Goal: Find specific page/section: Find specific page/section

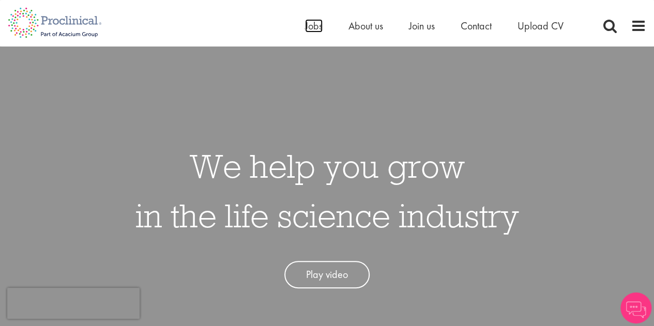
click at [311, 30] on span "Jobs" at bounding box center [314, 25] width 18 height 13
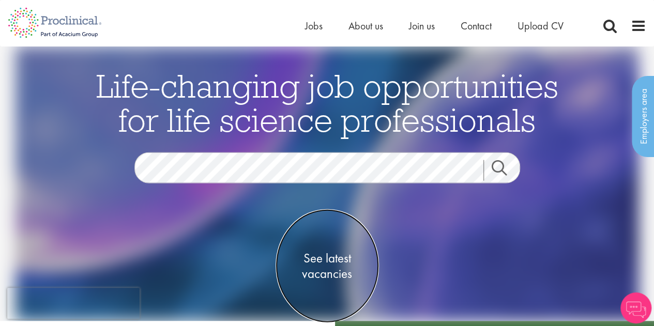
click at [334, 256] on span "See latest vacancies" at bounding box center [326, 266] width 103 height 31
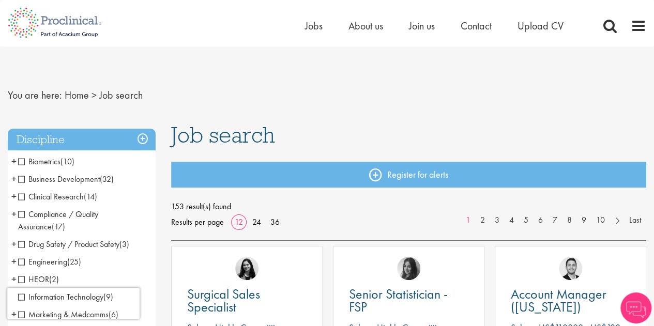
click at [21, 198] on span "Clinical Research" at bounding box center [51, 196] width 66 height 11
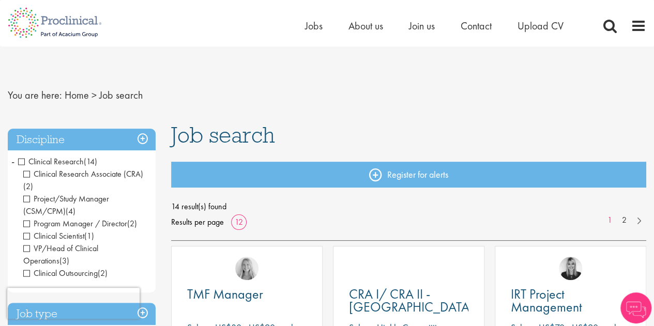
click at [26, 176] on span "Clinical Research Associate (CRA)" at bounding box center [83, 173] width 120 height 11
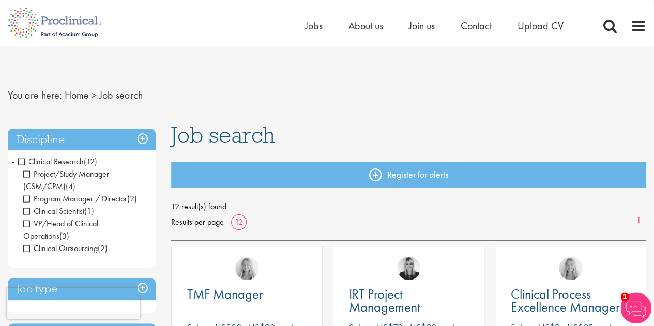
click at [12, 161] on span "-" at bounding box center [12, 161] width 3 height 16
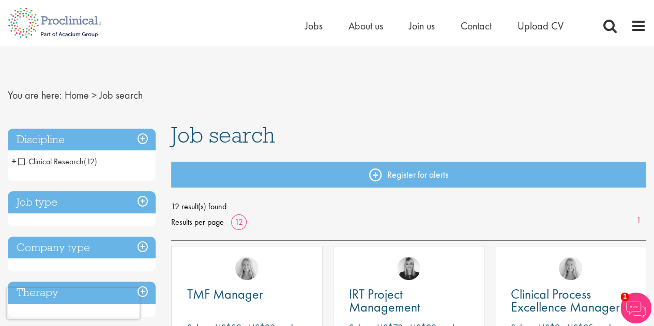
click at [145, 135] on h3 "Discipline" at bounding box center [82, 140] width 148 height 22
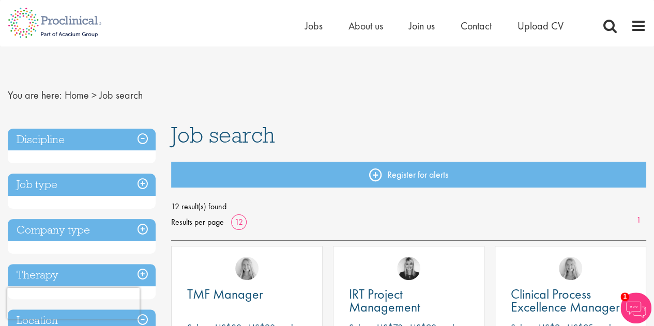
click at [142, 183] on h3 "Job type" at bounding box center [82, 185] width 148 height 22
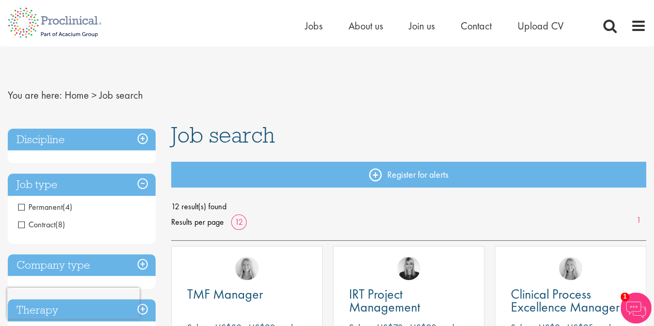
click at [143, 139] on h3 "Discipline" at bounding box center [82, 140] width 148 height 22
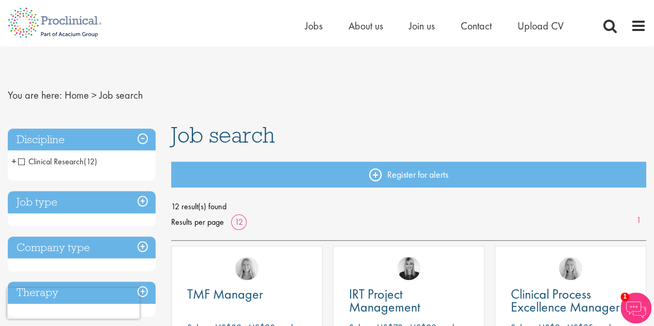
click at [37, 171] on div "Discipline Clinical Research (12) - + Project/Study Manager (CSM/CPM) (4) Progr…" at bounding box center [82, 155] width 148 height 53
click at [75, 95] on link "Home" at bounding box center [77, 94] width 24 height 13
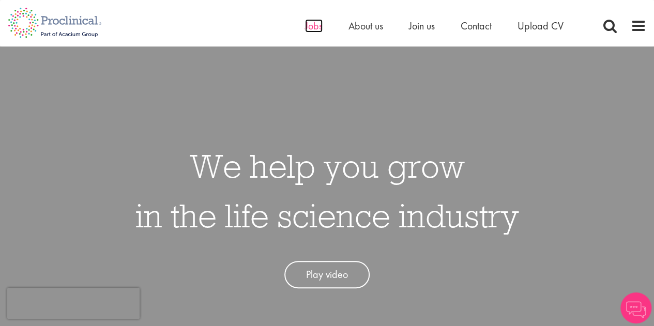
click at [316, 26] on span "Jobs" at bounding box center [314, 25] width 18 height 13
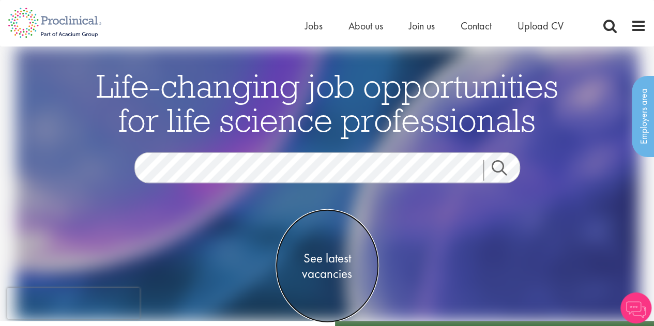
click at [328, 257] on span "See latest vacancies" at bounding box center [326, 266] width 103 height 31
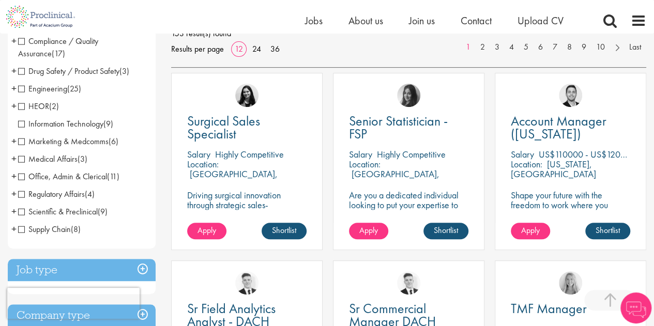
scroll to position [161, 0]
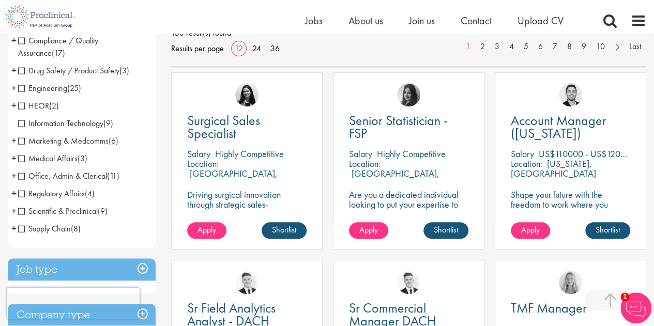
click at [21, 211] on span "Scientific & Preclinical" at bounding box center [58, 211] width 80 height 11
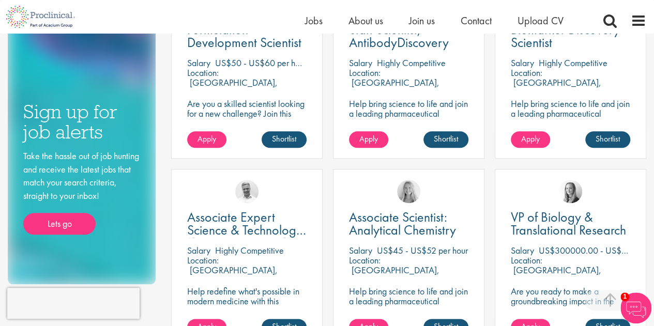
scroll to position [439, 0]
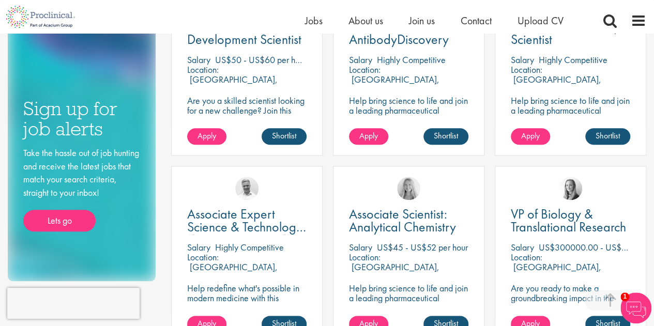
click at [3, 318] on div "You are here: Home > Job search Discipline Scientific & Preclinical (9) - + Sen…" at bounding box center [327, 15] width 654 height 840
